Goal: Find specific page/section: Find specific page/section

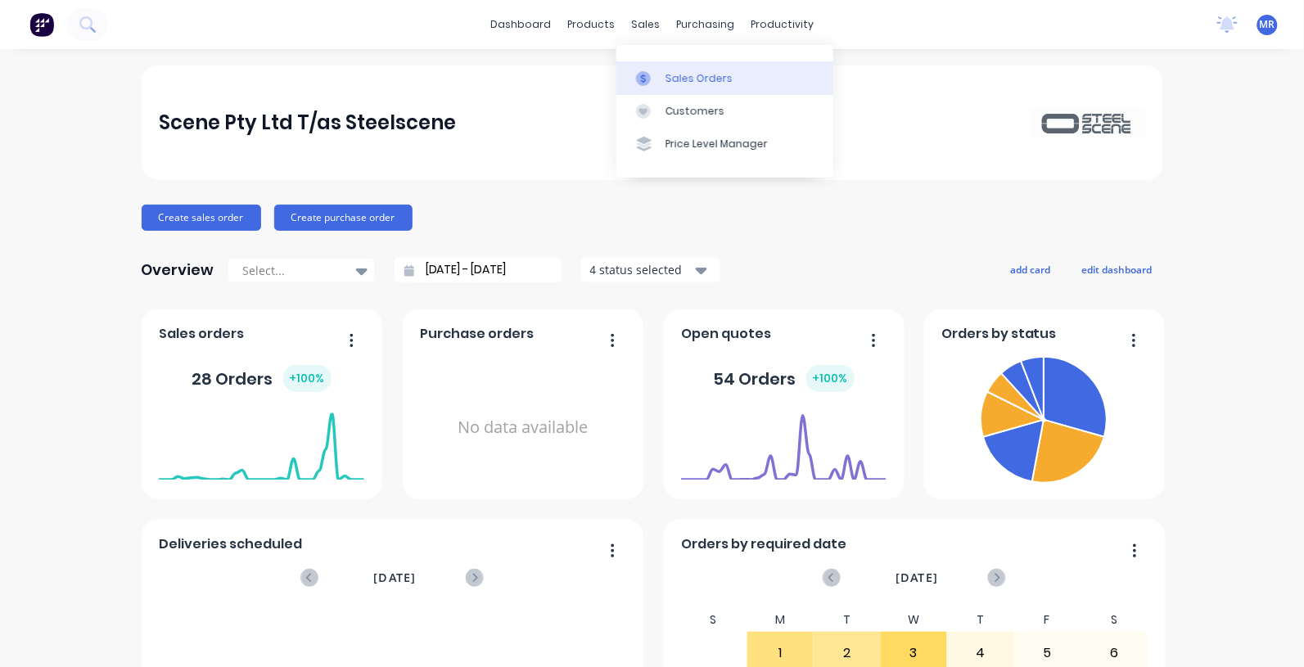
click at [667, 71] on div "Sales Orders" at bounding box center [699, 78] width 67 height 15
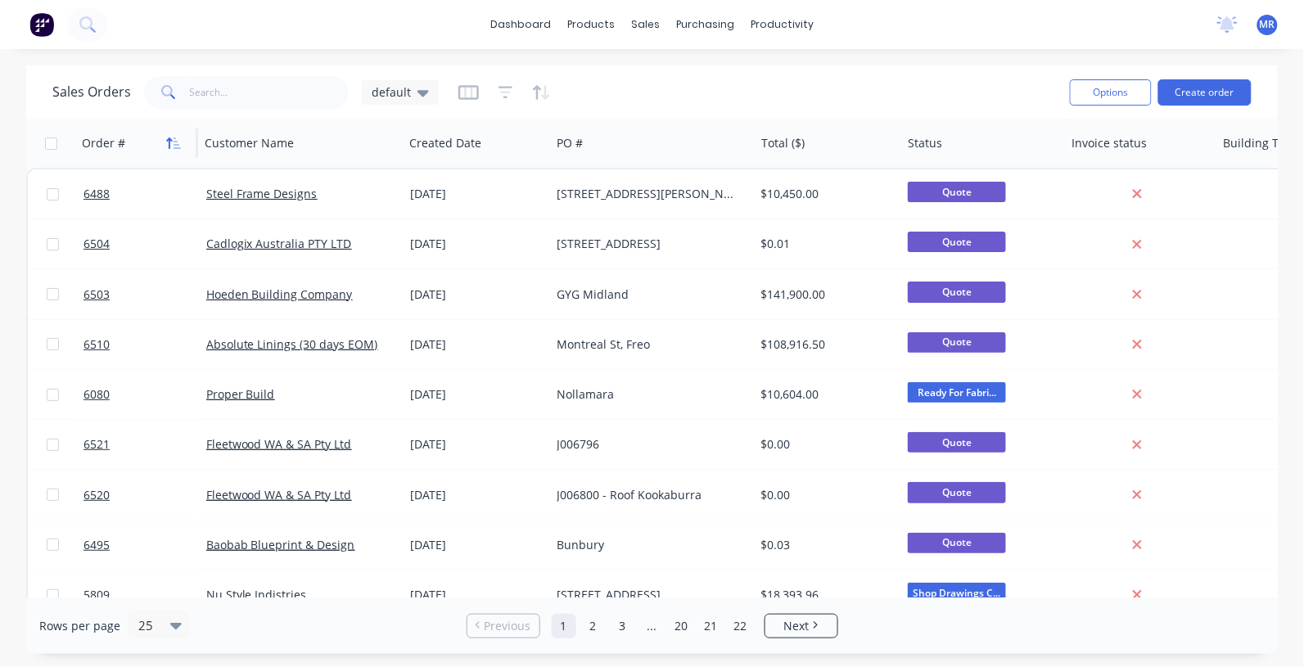
click at [177, 142] on icon "button" at bounding box center [173, 143] width 15 height 13
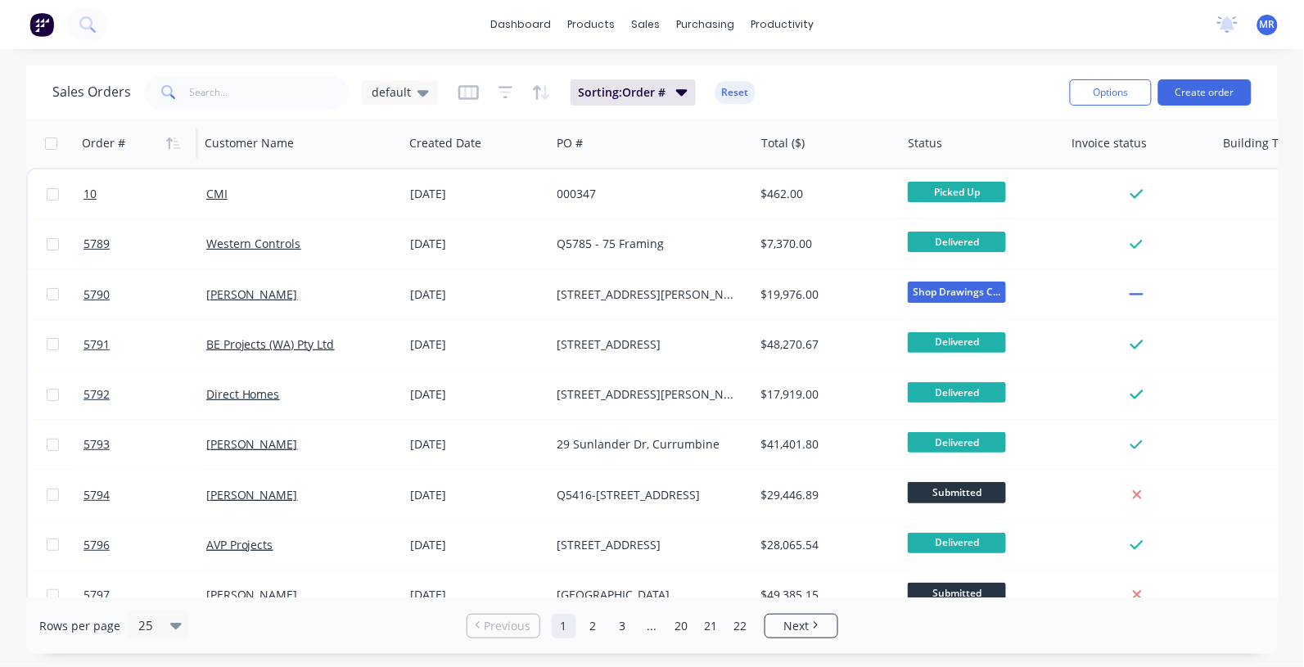
click at [174, 142] on icon "button" at bounding box center [173, 143] width 15 height 13
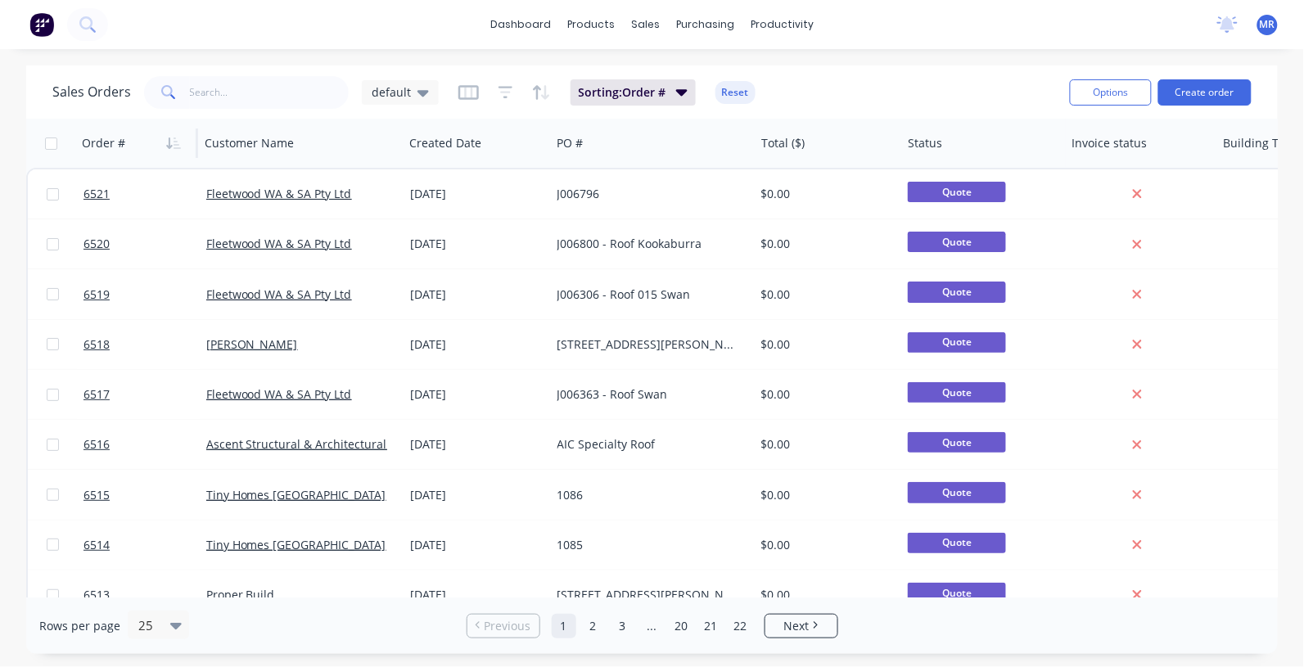
drag, startPoint x: 237, startPoint y: 623, endPoint x: 263, endPoint y: 606, distance: 30.7
click at [237, 623] on div "Rows per page 25" at bounding box center [243, 626] width 409 height 30
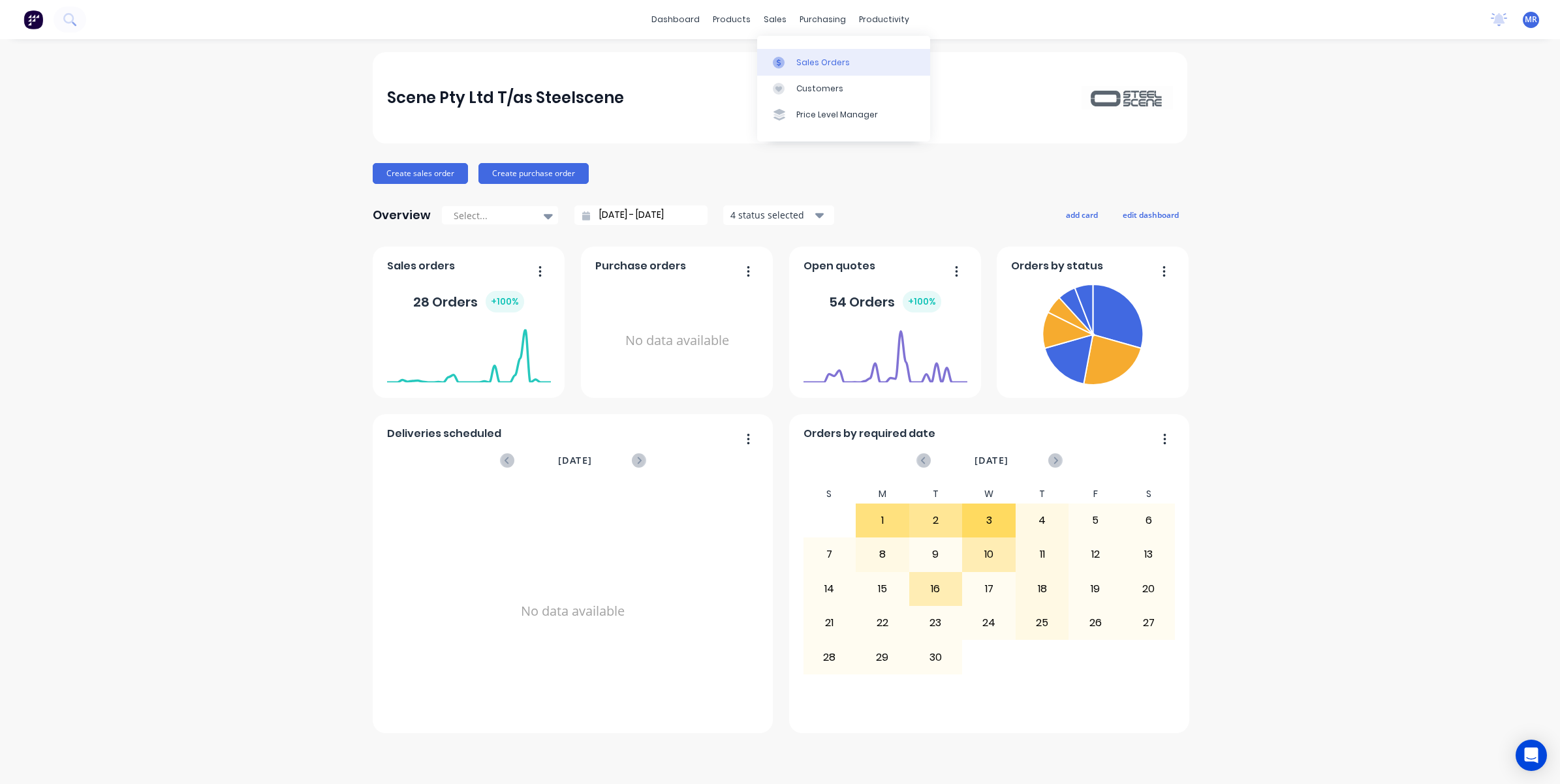
drag, startPoint x: 815, startPoint y: 63, endPoint x: 823, endPoint y: 66, distance: 8.5
click at [815, 63] on div "Sales Orders" at bounding box center [823, 62] width 53 height 12
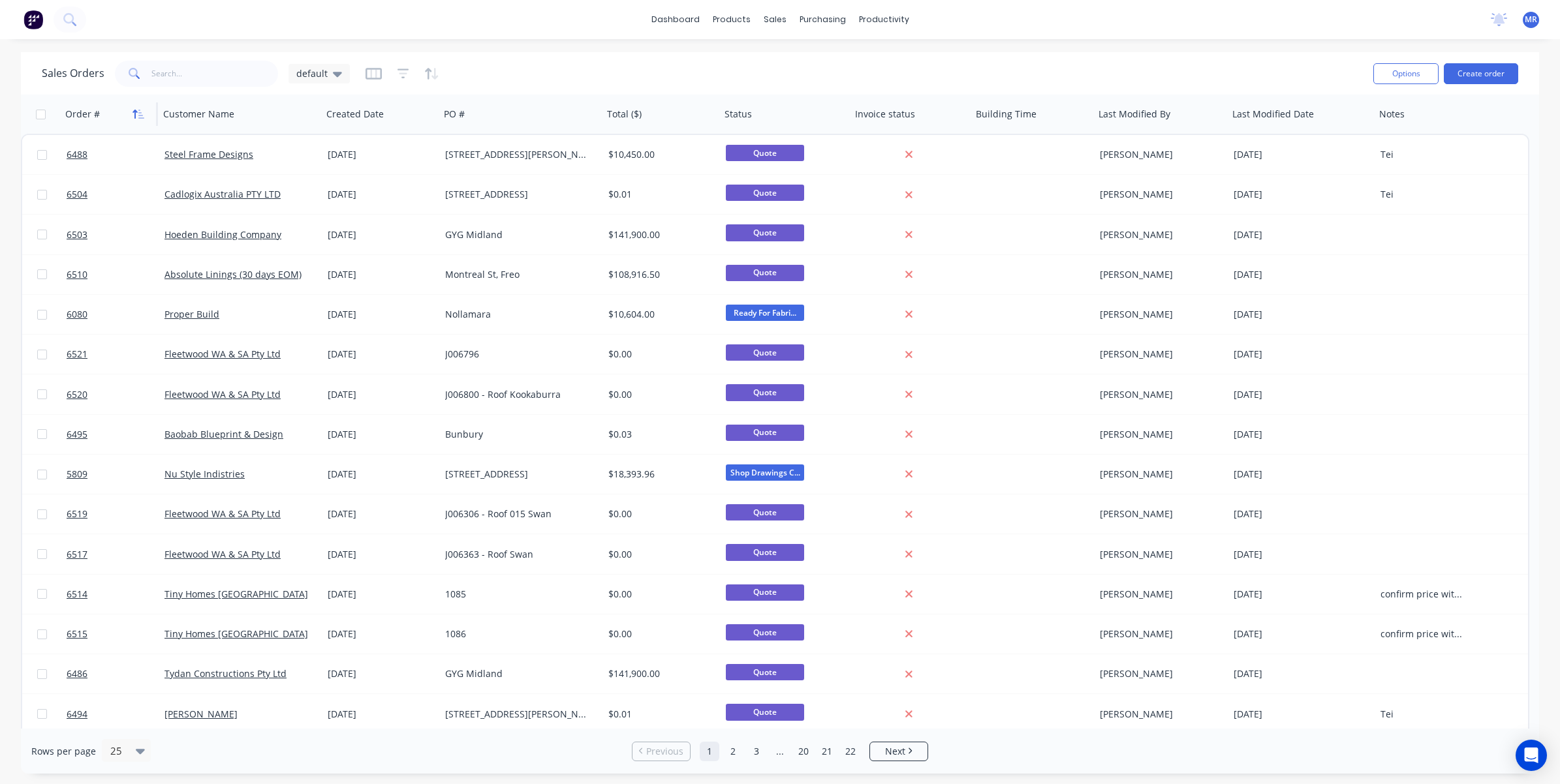
click at [139, 112] on icon "button" at bounding box center [141, 114] width 6 height 9
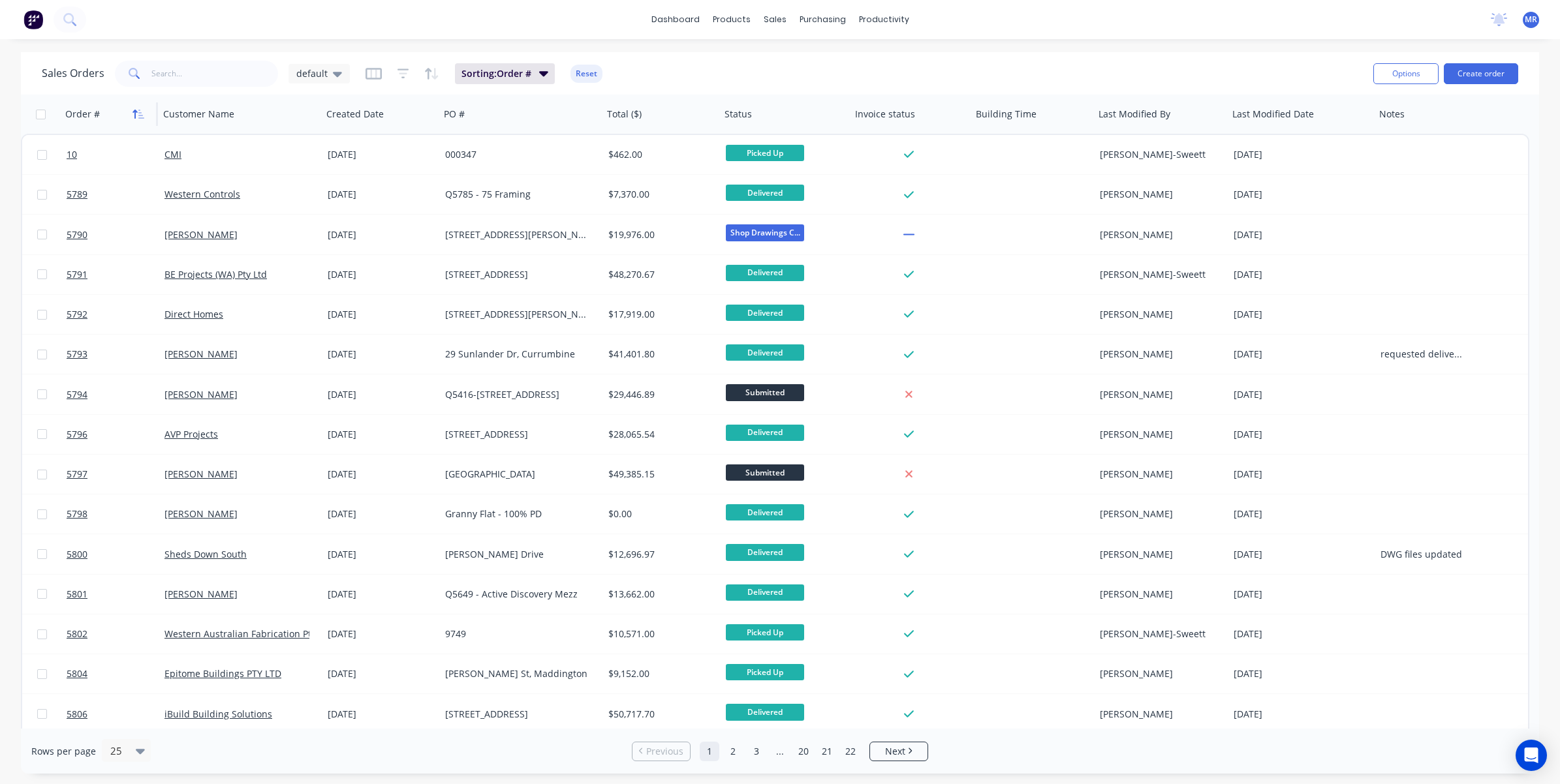
click at [138, 110] on icon "button" at bounding box center [138, 114] width 12 height 10
